Goal: Task Accomplishment & Management: Use online tool/utility

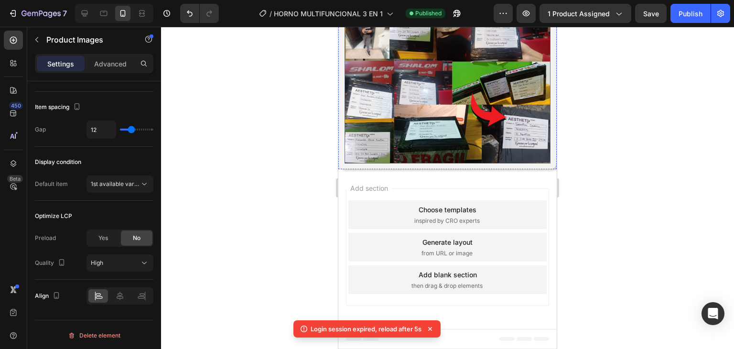
scroll to position [4007, 0]
click at [322, 183] on div at bounding box center [447, 188] width 573 height 322
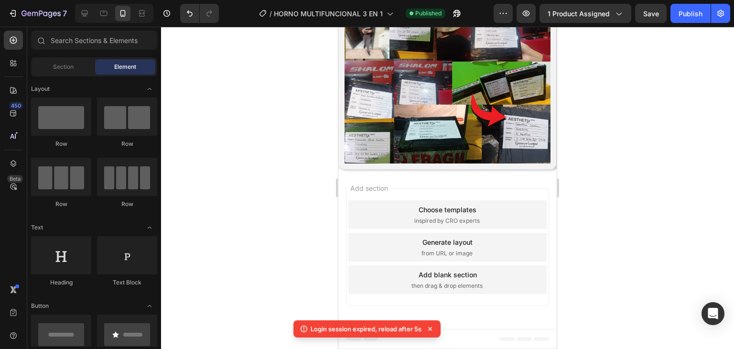
click at [80, 75] on div "Section Element" at bounding box center [94, 66] width 126 height 19
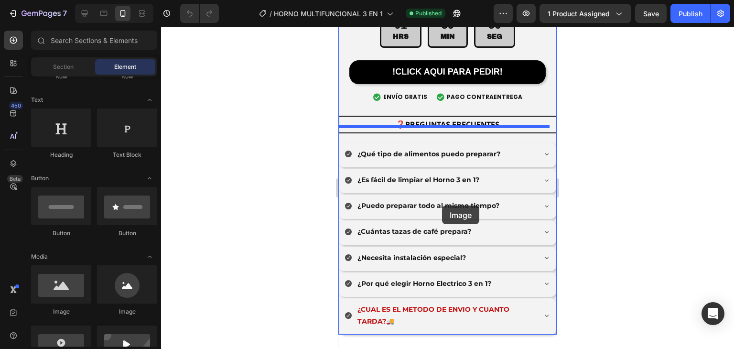
scroll to position [3299, 0]
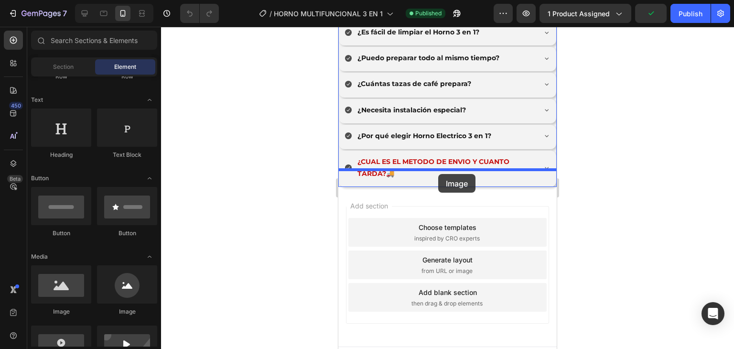
drag, startPoint x: 423, startPoint y: 309, endPoint x: 438, endPoint y: 174, distance: 136.1
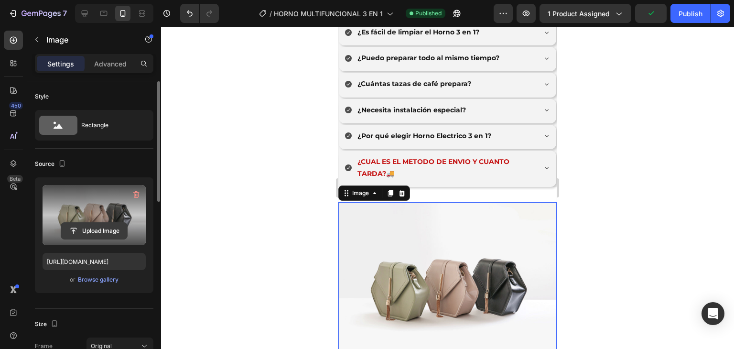
click at [100, 236] on input "file" at bounding box center [94, 231] width 66 height 16
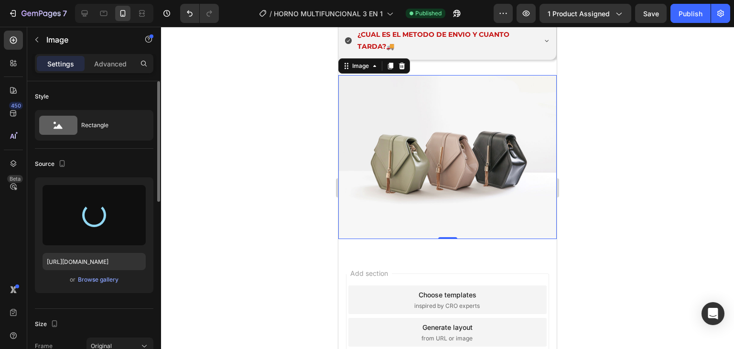
scroll to position [3363, 0]
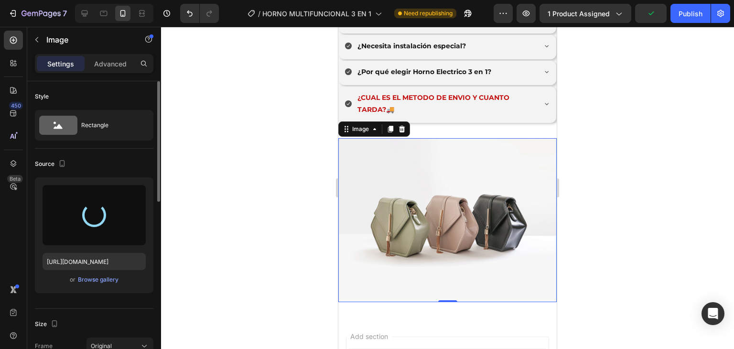
type input "[URL][DOMAIN_NAME]"
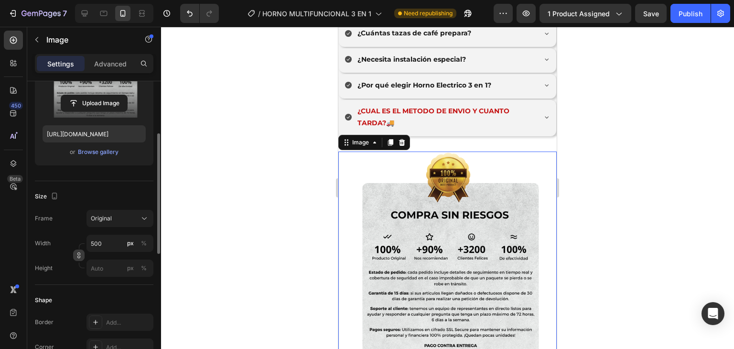
scroll to position [191, 0]
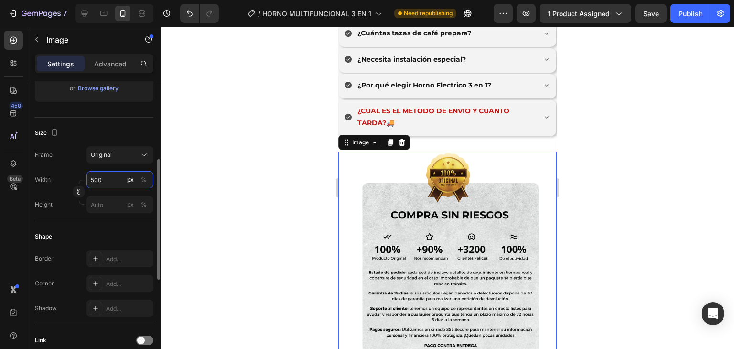
click at [110, 182] on input "500" at bounding box center [119, 179] width 67 height 17
